Goal: Task Accomplishment & Management: Use online tool/utility

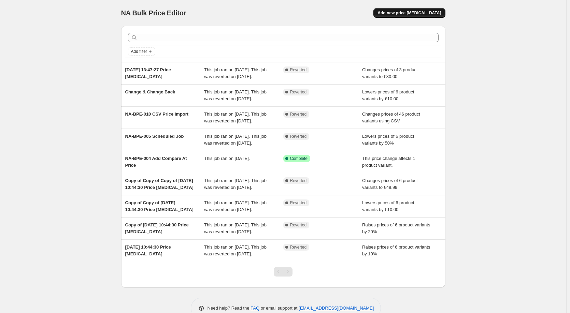
click at [426, 13] on span "Add new price [MEDICAL_DATA]" at bounding box center [410, 12] width 64 height 5
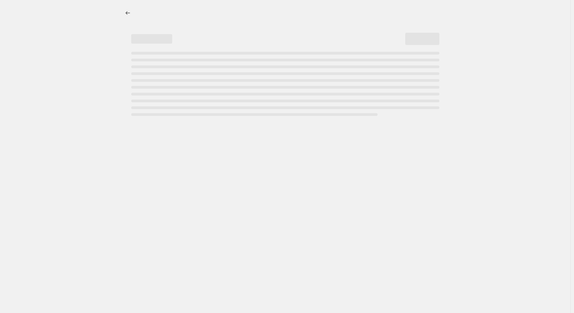
select select "percentage"
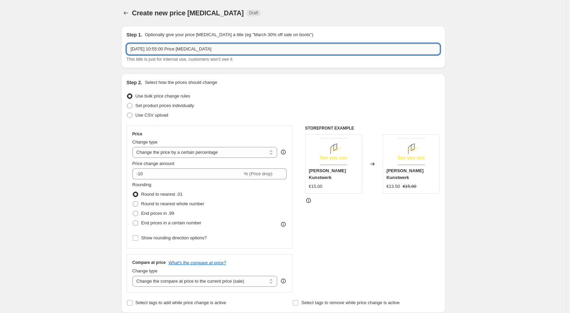
click at [236, 47] on input "11. Sept. 2025, 10:55:00 Price change job" at bounding box center [283, 49] width 313 height 11
paste input "NABPE-012 Same products in multiple campaigns"
click at [211, 48] on input "11. Sept. 2025, 10:55:00 Price change jobNABPE-012 Same products in multiple ca…" at bounding box center [283, 49] width 313 height 11
click at [251, 48] on input "NABPE-012 Same products in multiple campaigns" at bounding box center [283, 49] width 313 height 11
type input "NABPE-012 Same products in multiple campaigns 1"
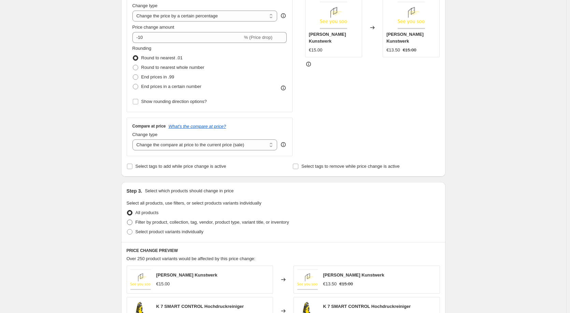
scroll to position [171, 0]
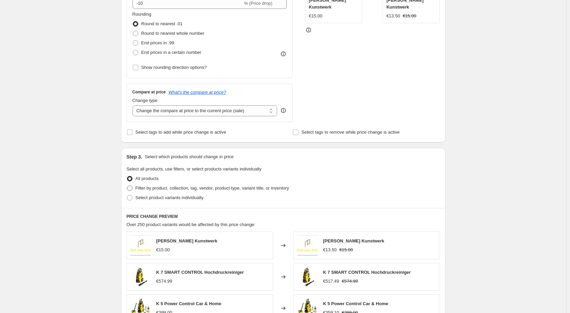
click at [133, 187] on span at bounding box center [129, 188] width 5 height 5
click at [127, 186] on input "Filter by product, collection, tag, vendor, product type, variant title, or inv…" at bounding box center [127, 186] width 0 height 0
radio input "true"
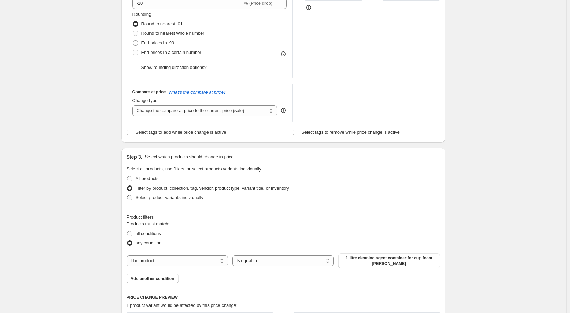
click at [132, 198] on span at bounding box center [129, 197] width 5 height 5
click at [127, 196] on input "Select product variants individually" at bounding box center [127, 195] width 0 height 0
radio input "true"
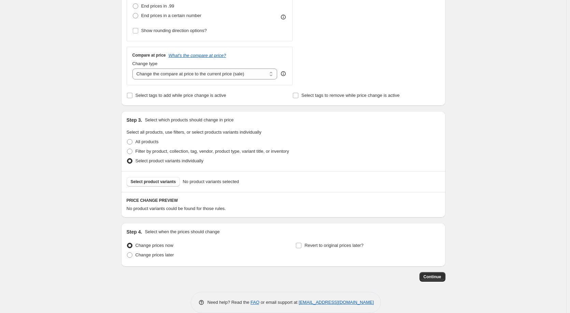
scroll to position [218, 0]
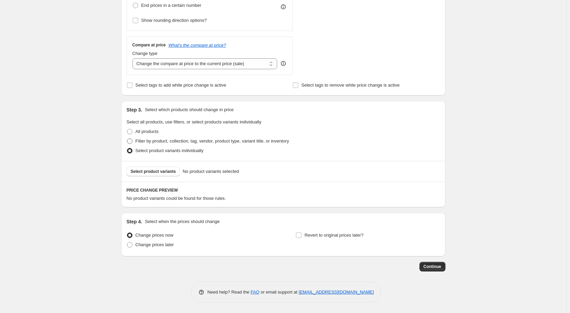
click at [129, 138] on label "Filter by product, collection, tag, vendor, product type, variant title, or inv…" at bounding box center [208, 142] width 163 height 10
click at [127, 139] on input "Filter by product, collection, tag, vendor, product type, variant title, or inv…" at bounding box center [127, 139] width 0 height 0
radio input "true"
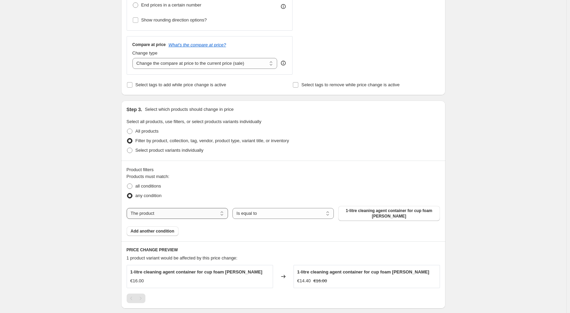
click at [171, 219] on select "The product The product's collection The product's tag The product's vendor The…" at bounding box center [177, 213] width 101 height 11
click at [170, 209] on select "The product The product's collection The product's tag The product's vendor The…" at bounding box center [177, 213] width 101 height 11
click at [133, 133] on span at bounding box center [129, 131] width 5 height 5
click at [127, 129] on input "All products" at bounding box center [127, 129] width 0 height 0
radio input "true"
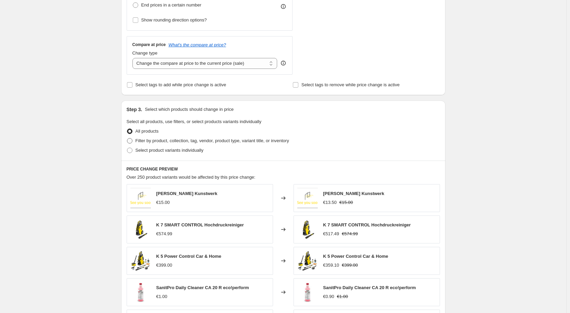
click at [133, 143] on span at bounding box center [129, 140] width 5 height 5
click at [127, 139] on input "Filter by product, collection, tag, vendor, product type, variant title, or inv…" at bounding box center [127, 138] width 0 height 0
radio input "true"
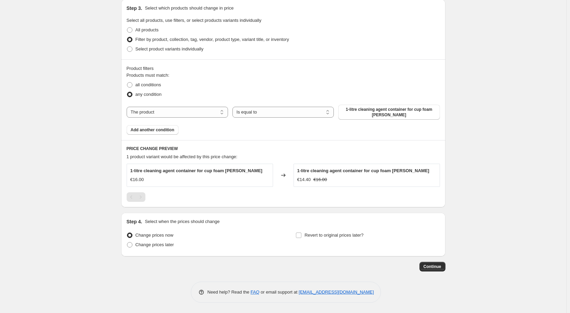
scroll to position [320, 0]
drag, startPoint x: 131, startPoint y: 171, endPoint x: 242, endPoint y: 172, distance: 111.7
click at [242, 172] on div "1-litre cleaning agent container for cup foam lance €16.00" at bounding box center [200, 175] width 147 height 23
copy span "1-litre cleaning agent container for cup foam [PERSON_NAME]"
click at [438, 268] on span "Continue" at bounding box center [433, 266] width 18 height 5
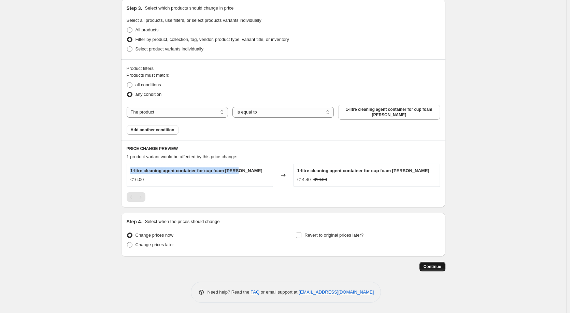
scroll to position [0, 0]
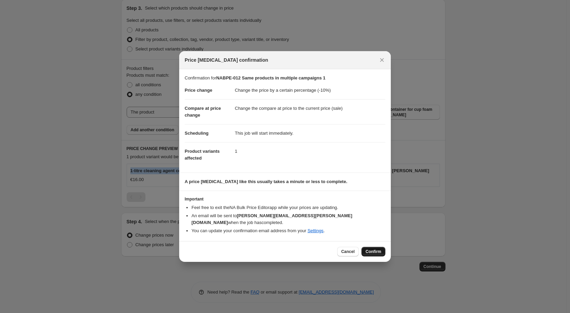
click at [377, 249] on span "Confirm" at bounding box center [374, 251] width 16 height 5
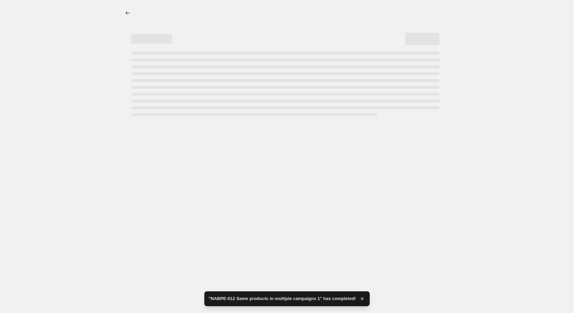
select select "percentage"
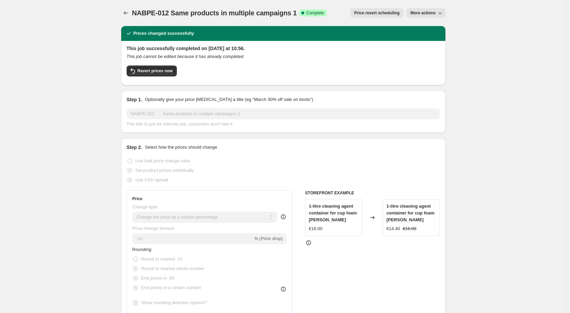
click at [431, 12] on span "More actions" at bounding box center [422, 12] width 25 height 5
click at [445, 27] on span "Copy to new job" at bounding box center [430, 27] width 32 height 5
select select "percentage"
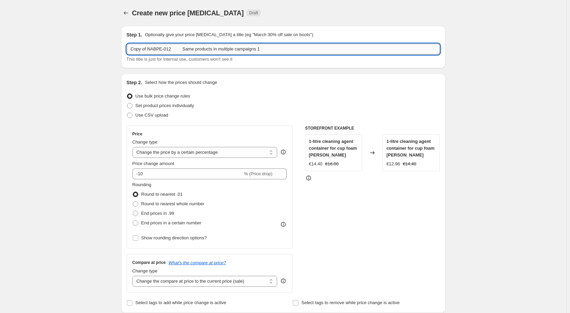
click at [272, 50] on input "Copy of NABPE-012 Same products in multiple campaigns 1" at bounding box center [283, 49] width 313 height 11
click at [149, 48] on input "Copy of NABPE-012 Same products in multiple campaigns 2" at bounding box center [283, 49] width 313 height 11
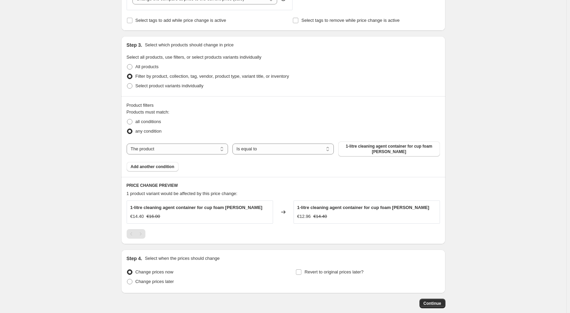
scroll to position [320, 0]
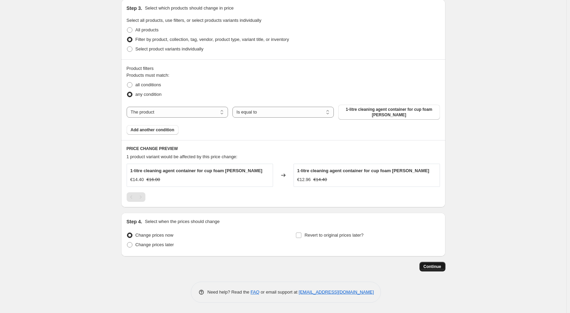
type input "NABPE-012 Same products in multiple campaigns 2"
click at [435, 267] on span "Continue" at bounding box center [433, 266] width 18 height 5
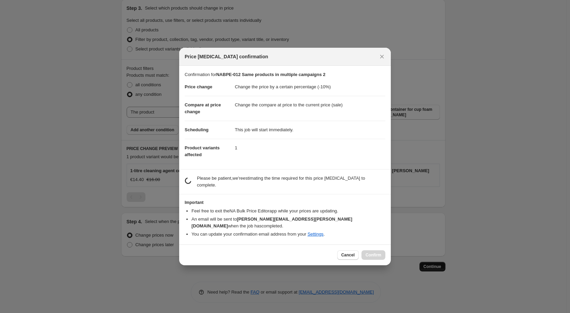
scroll to position [0, 0]
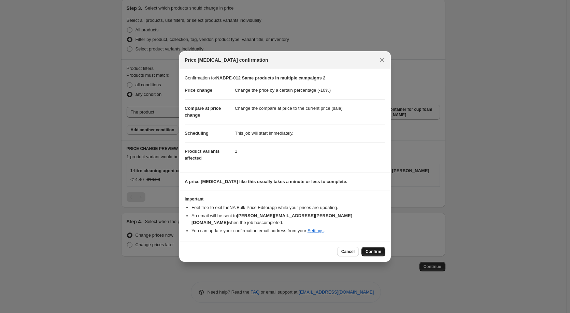
click at [376, 249] on span "Confirm" at bounding box center [374, 251] width 16 height 5
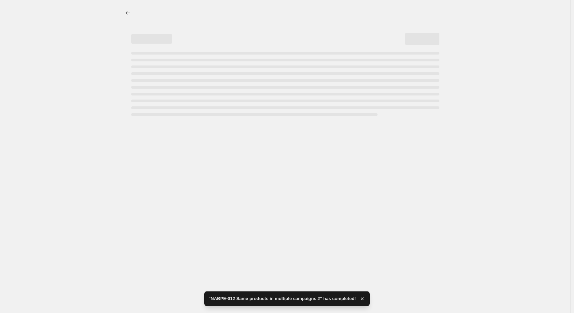
select select "percentage"
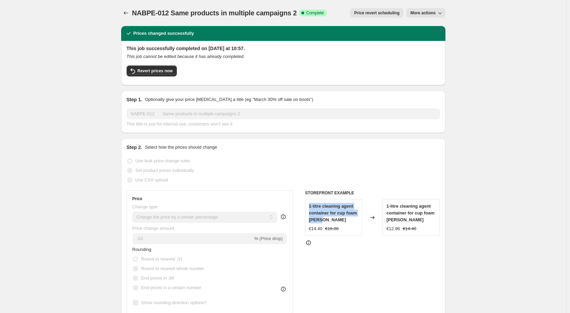
drag, startPoint x: 310, startPoint y: 206, endPoint x: 324, endPoint y: 220, distance: 19.6
click at [324, 220] on div "1-litre cleaning agent container for cup foam lance €14.40 €16.00" at bounding box center [333, 217] width 57 height 37
copy span "1-litre cleaning agent container for cup foam [PERSON_NAME]"
click at [171, 69] on span "Revert prices now" at bounding box center [155, 70] width 35 height 5
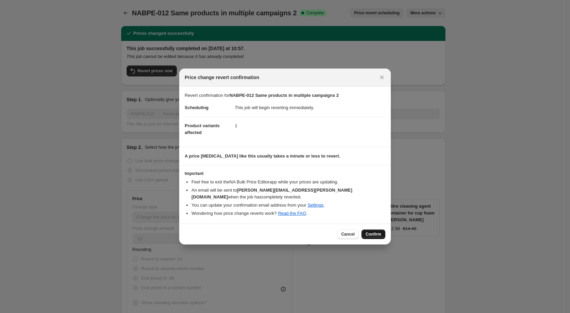
click at [378, 233] on span "Confirm" at bounding box center [374, 234] width 16 height 5
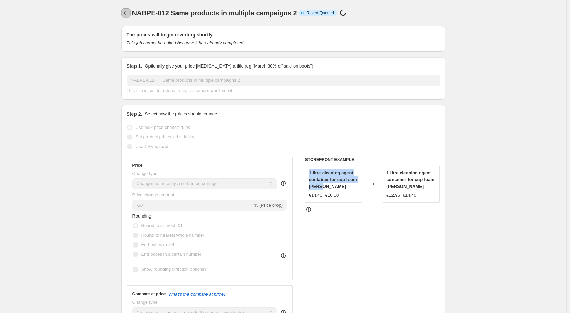
click at [128, 12] on icon "Price change jobs" at bounding box center [126, 13] width 7 height 7
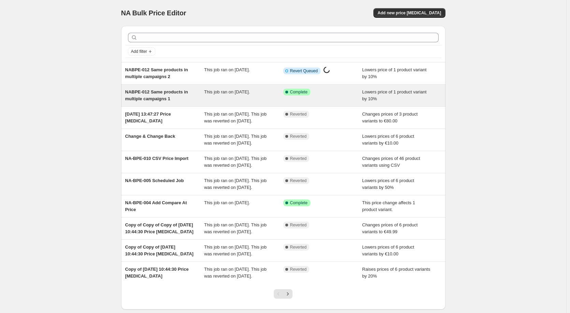
click at [326, 89] on div "Success Complete Complete" at bounding box center [317, 92] width 69 height 7
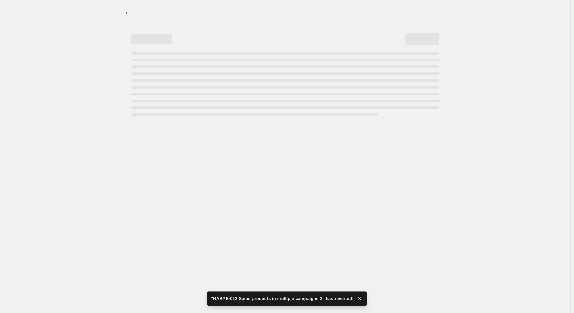
select select "percentage"
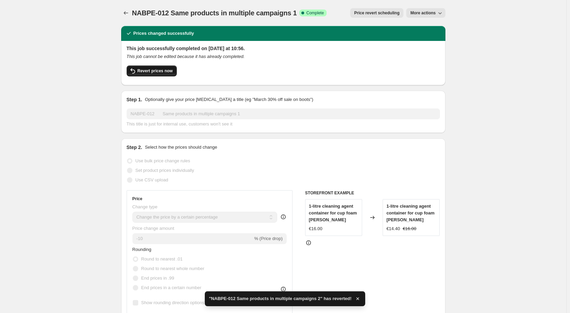
click at [168, 73] on span "Revert prices now" at bounding box center [155, 70] width 35 height 5
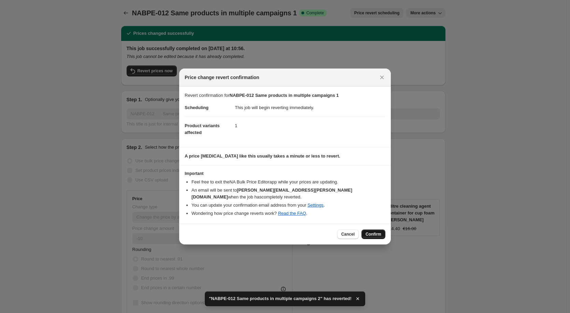
click at [384, 230] on button "Confirm" at bounding box center [374, 235] width 24 height 10
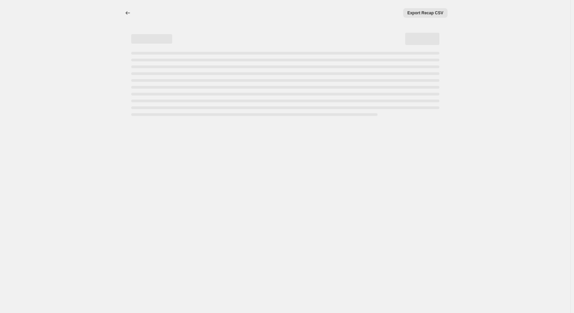
select select "percentage"
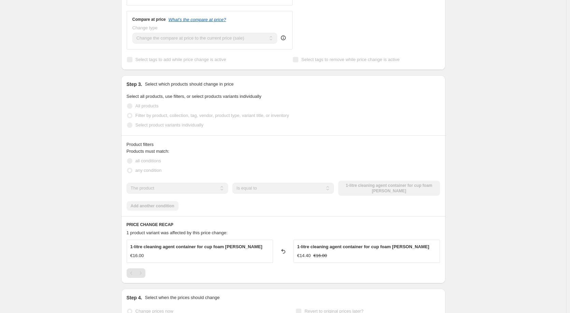
scroll to position [350, 0]
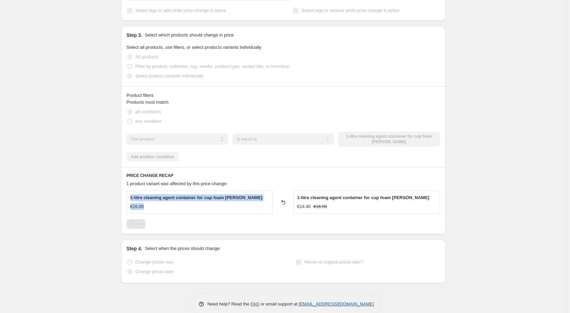
drag, startPoint x: 130, startPoint y: 185, endPoint x: 241, endPoint y: 190, distance: 110.7
click at [241, 191] on div "1-litre cleaning agent container for cup foam lance €16.00" at bounding box center [200, 202] width 147 height 23
click at [228, 195] on span "1-litre cleaning agent container for cup foam [PERSON_NAME]" at bounding box center [196, 197] width 132 height 5
drag, startPoint x: 239, startPoint y: 185, endPoint x: 133, endPoint y: 184, distance: 106.2
click at [133, 191] on div "1-litre cleaning agent container for cup foam lance €16.00" at bounding box center [200, 202] width 147 height 23
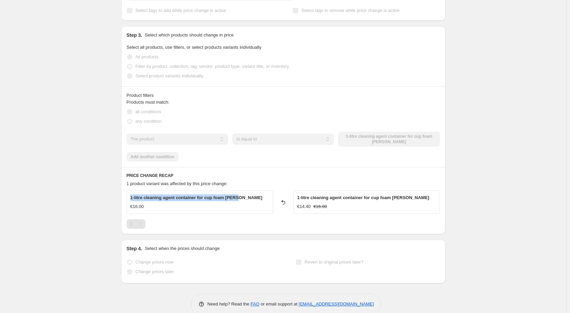
copy span "1-litre cleaning agent container for cup foam [PERSON_NAME]"
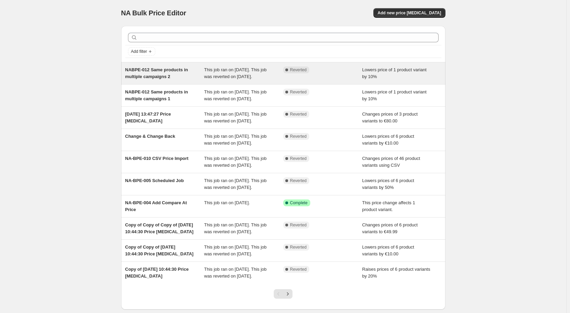
click at [317, 74] on div "Complete Reverted" at bounding box center [322, 74] width 79 height 14
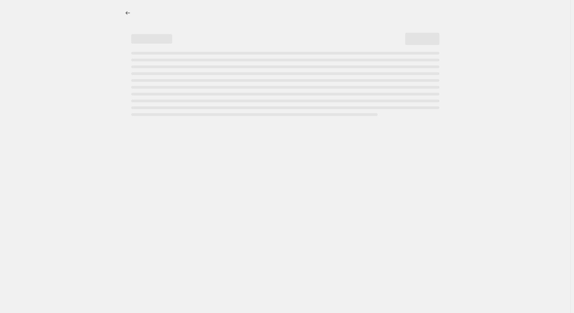
select select "percentage"
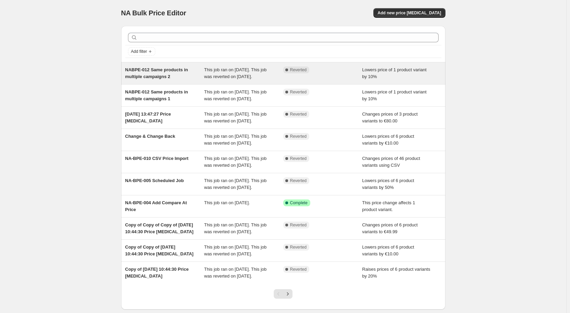
click at [411, 73] on div "Lowers price of 1 product variant by 10%" at bounding box center [401, 74] width 79 height 14
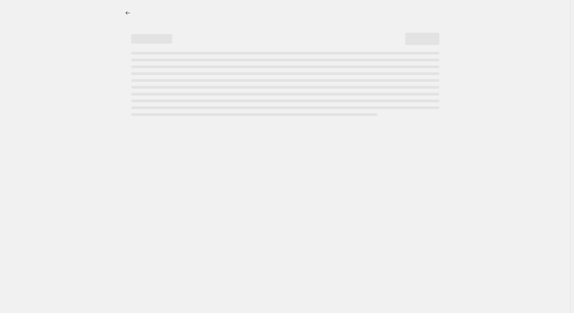
select select "percentage"
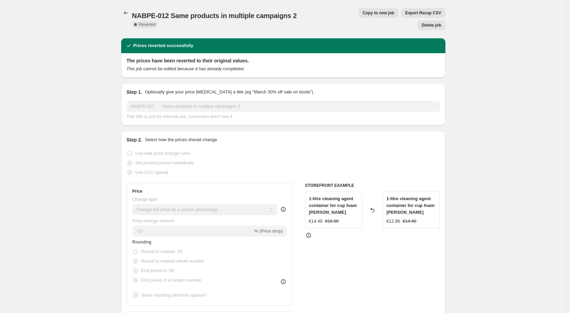
click at [364, 11] on span "Copy to new job" at bounding box center [379, 12] width 32 height 5
select select "percentage"
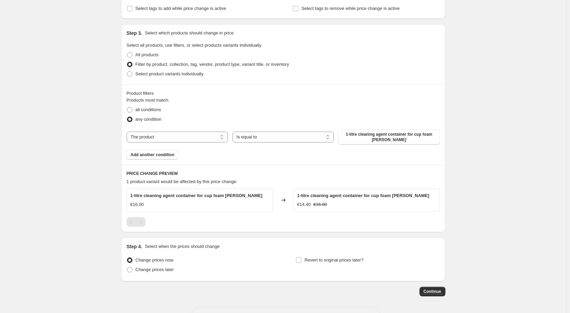
scroll to position [320, 0]
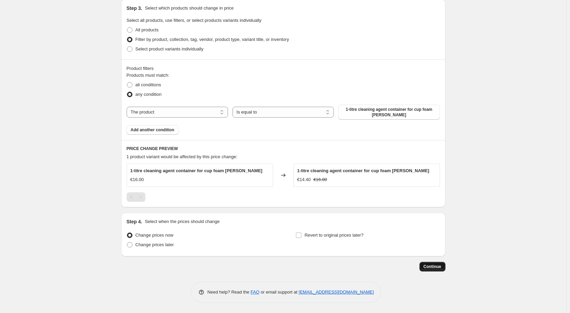
click at [444, 264] on button "Continue" at bounding box center [433, 267] width 26 height 10
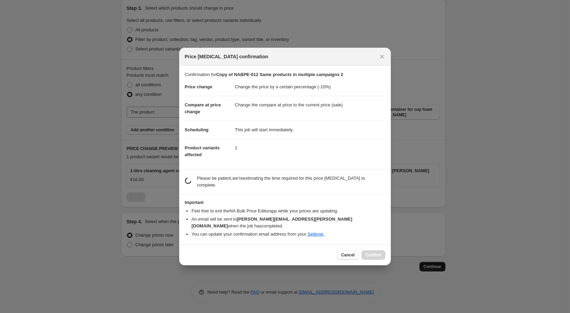
scroll to position [0, 0]
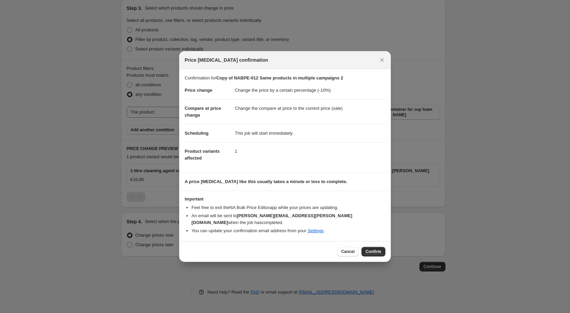
click at [345, 253] on div "Cancel Confirm" at bounding box center [285, 251] width 212 height 21
click at [347, 249] on span "Cancel" at bounding box center [348, 251] width 13 height 5
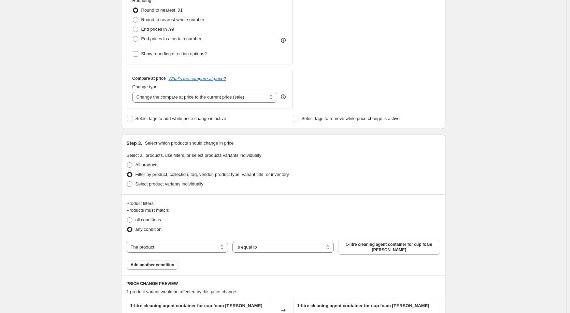
scroll to position [183, 0]
click at [182, 246] on select "The product The product's collection The product's tag The product's vendor The…" at bounding box center [177, 248] width 101 height 11
select select "collection"
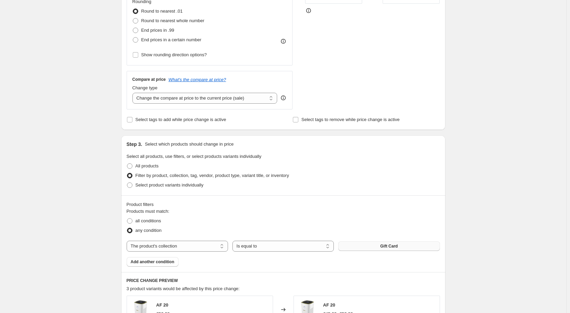
click at [386, 246] on span "Gift Card" at bounding box center [388, 246] width 17 height 5
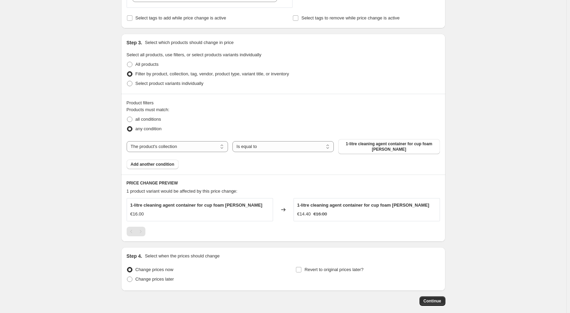
scroll to position [320, 0]
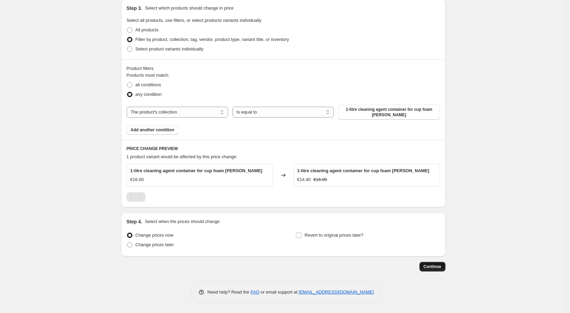
click at [432, 269] on span "Continue" at bounding box center [433, 266] width 18 height 5
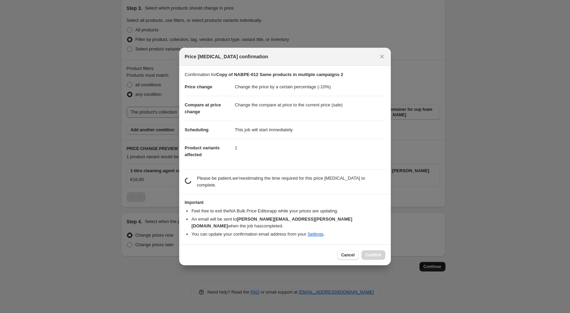
scroll to position [0, 0]
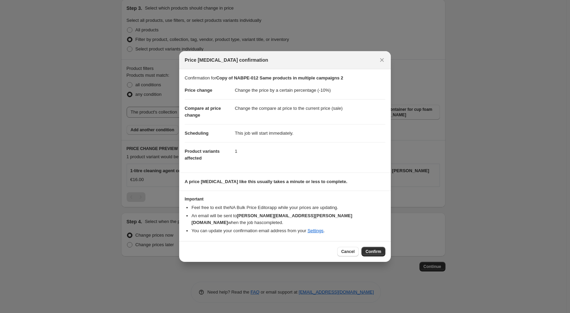
click at [376, 249] on span "Confirm" at bounding box center [374, 251] width 16 height 5
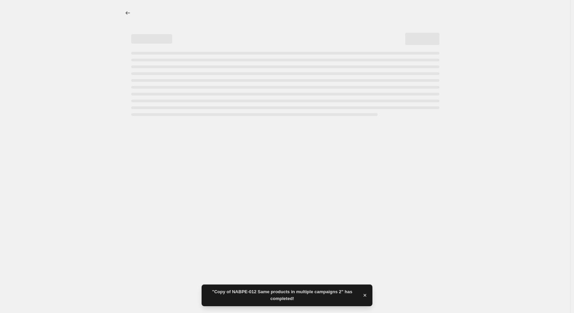
select select "percentage"
select select "collection"
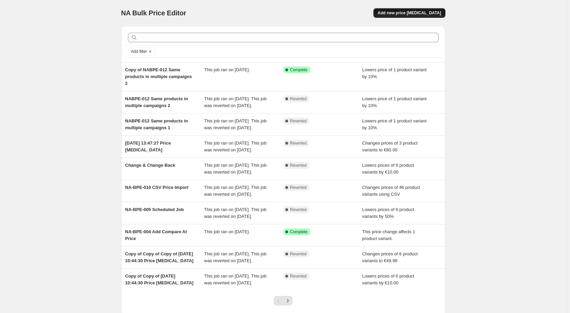
click at [430, 13] on span "Add new price [MEDICAL_DATA]" at bounding box center [410, 12] width 64 height 5
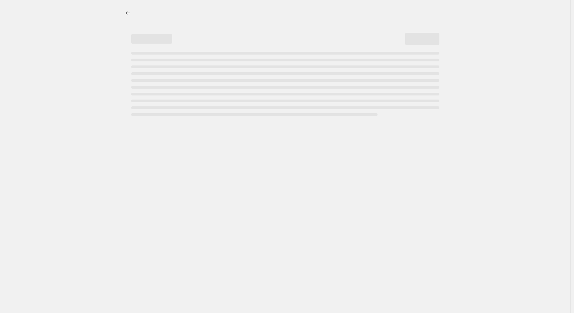
select select "percentage"
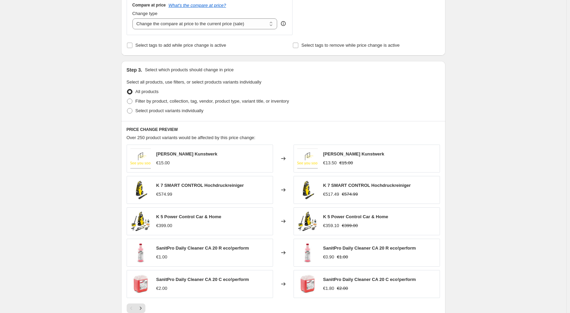
scroll to position [239, 0]
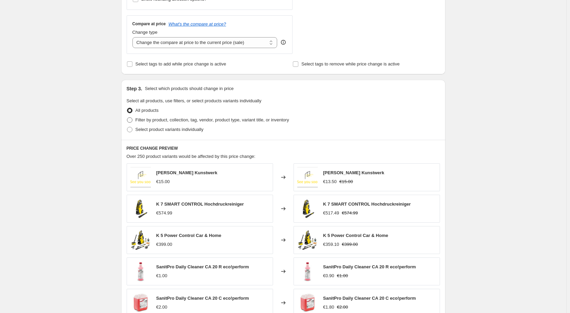
click at [170, 122] on span "Filter by product, collection, tag, vendor, product type, variant title, or inv…" at bounding box center [213, 119] width 154 height 5
click at [127, 118] on input "Filter by product, collection, tag, vendor, product type, variant title, or inv…" at bounding box center [127, 117] width 0 height 0
radio input "true"
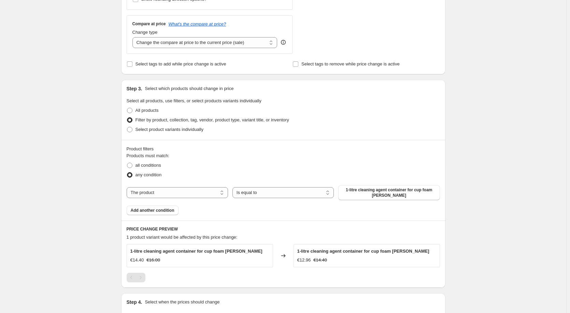
click at [208, 186] on div "The product The product's collection The product's tag The product's vendor The…" at bounding box center [283, 192] width 313 height 15
click at [204, 194] on select "The product The product's collection The product's tag The product's vendor The…" at bounding box center [177, 192] width 101 height 11
select select "collection"
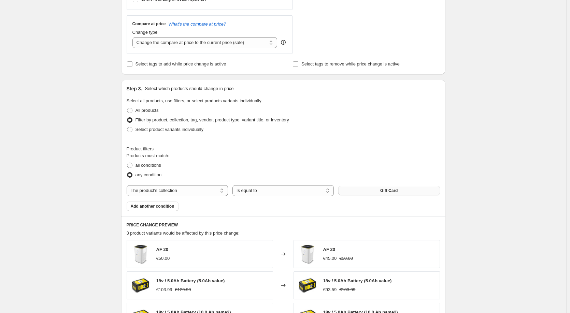
click at [389, 191] on span "Gift Card" at bounding box center [388, 190] width 17 height 5
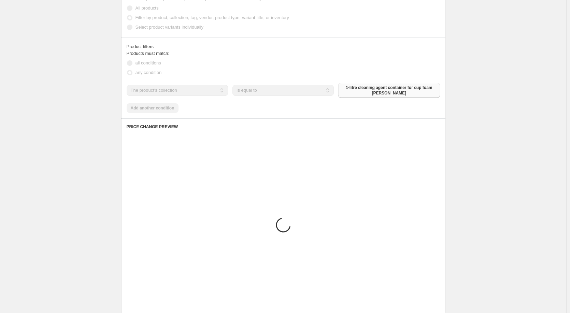
scroll to position [278, 0]
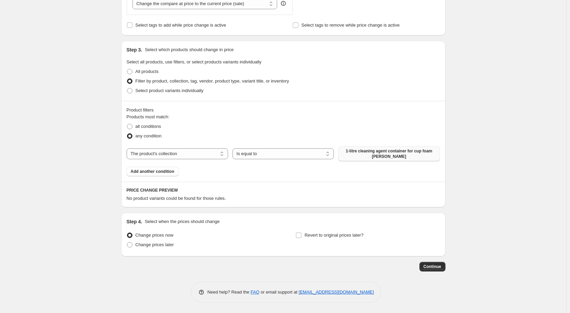
click at [440, 274] on div "Step 1. Optionally give your price [MEDICAL_DATA] a title (eg "March 30% off sa…" at bounding box center [283, 23] width 324 height 561
click at [436, 266] on span "Continue" at bounding box center [433, 266] width 18 height 5
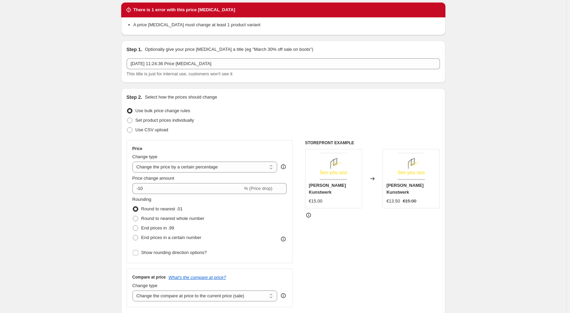
scroll to position [34, 0]
